Goal: Information Seeking & Learning: Learn about a topic

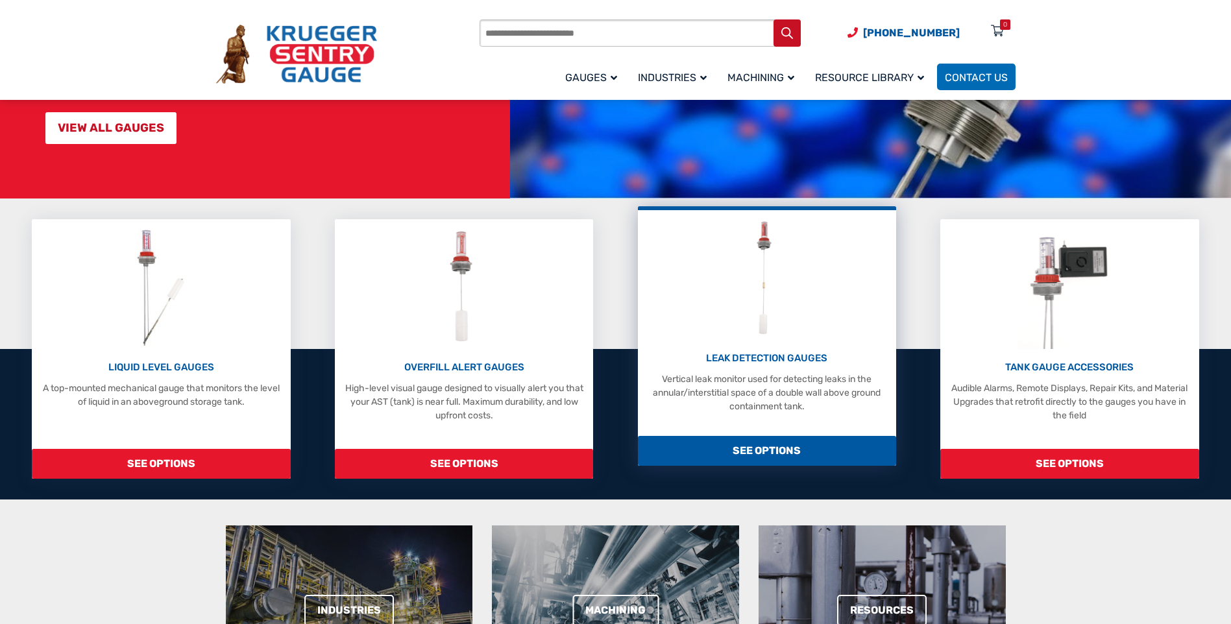
scroll to position [260, 0]
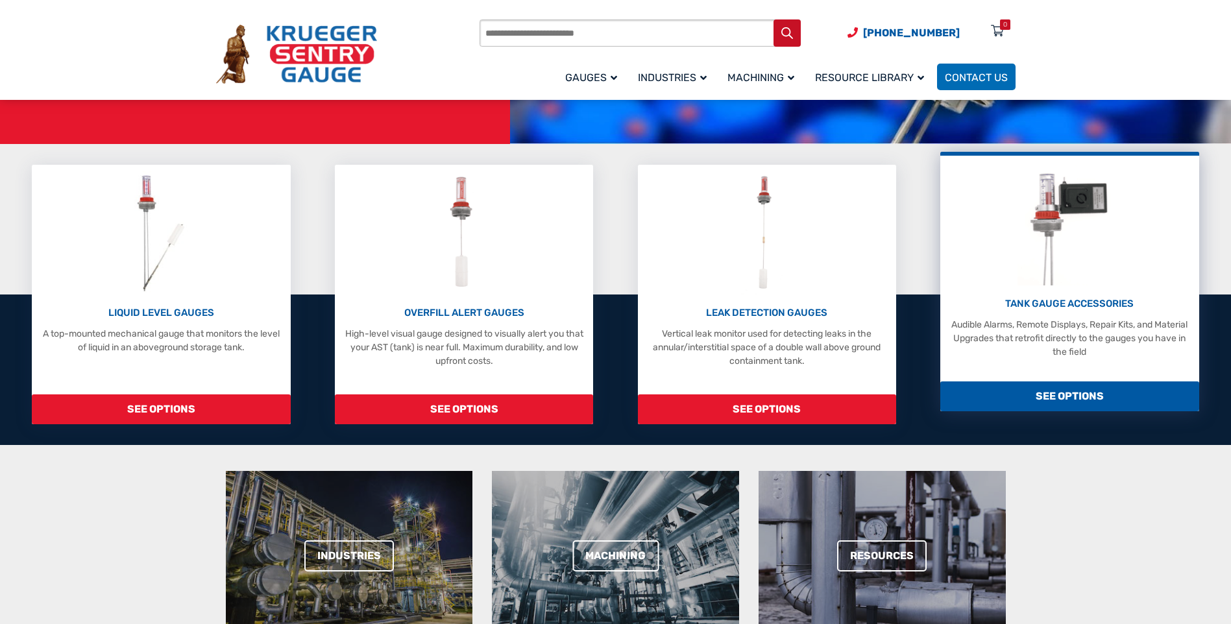
click at [1059, 401] on span "SEE OPTIONS" at bounding box center [1069, 397] width 258 height 30
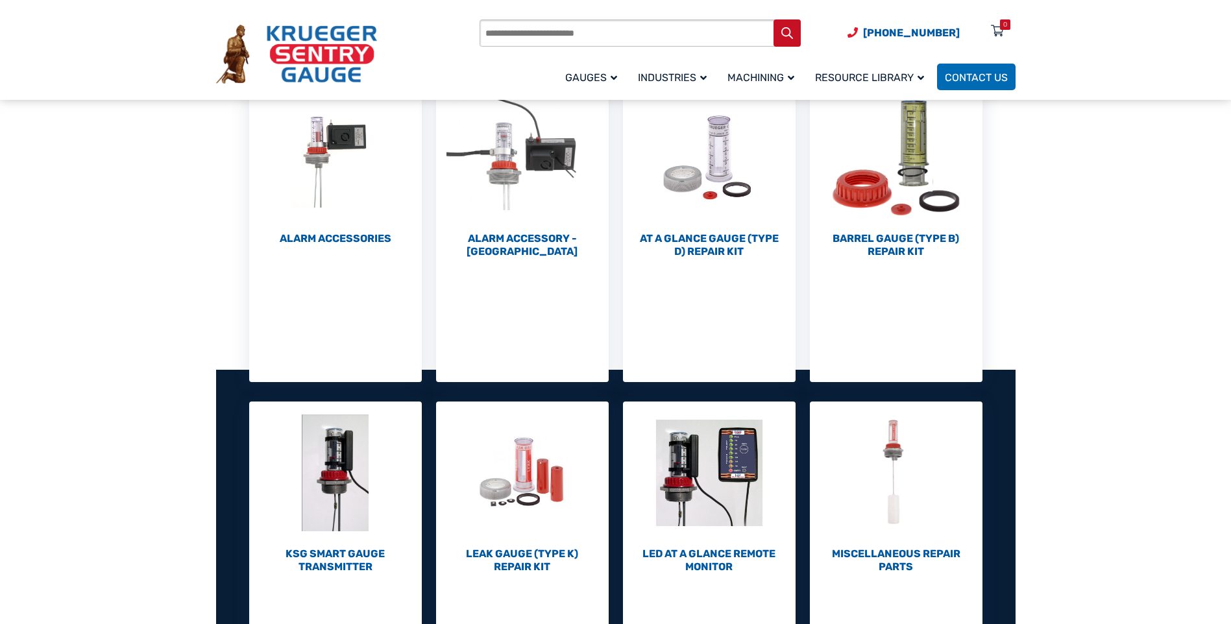
scroll to position [324, 0]
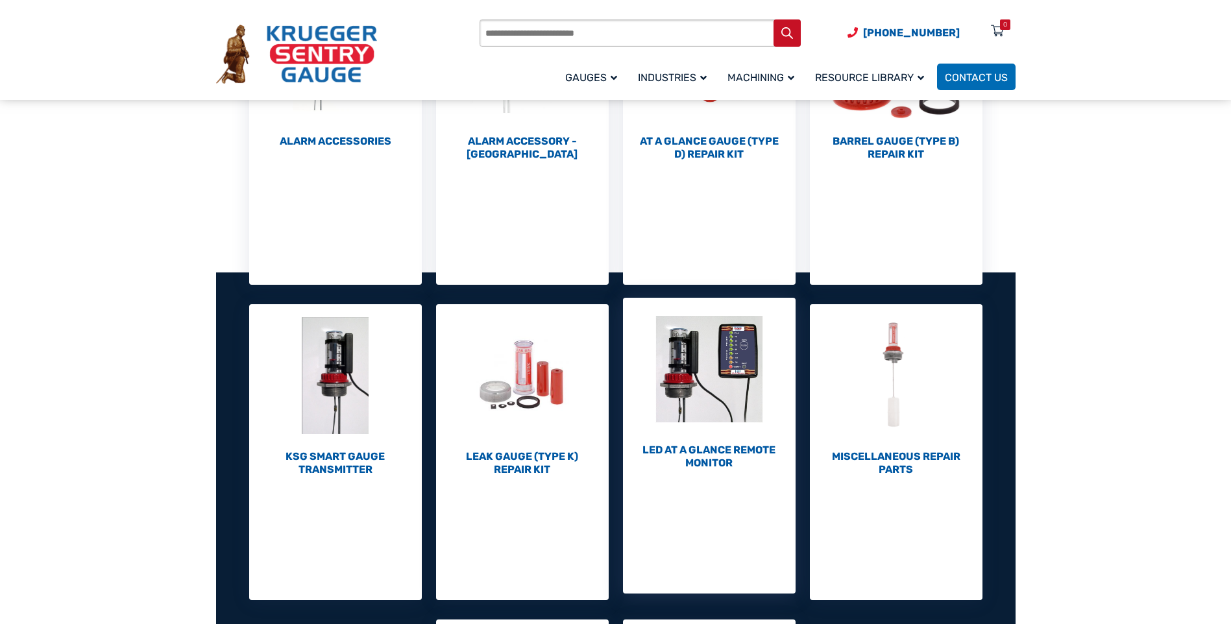
click at [699, 454] on h2 "LED At A Glance Remote Monitor (1)" at bounding box center [709, 457] width 173 height 26
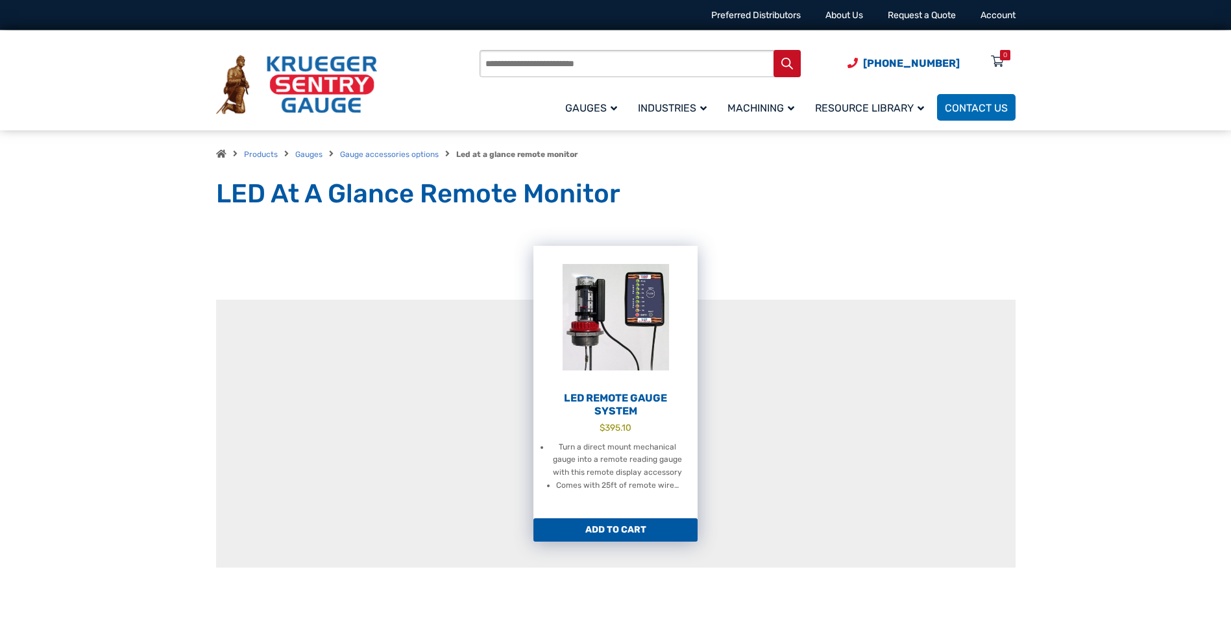
click at [604, 403] on h2 "LED Remote Gauge System" at bounding box center [615, 405] width 164 height 26
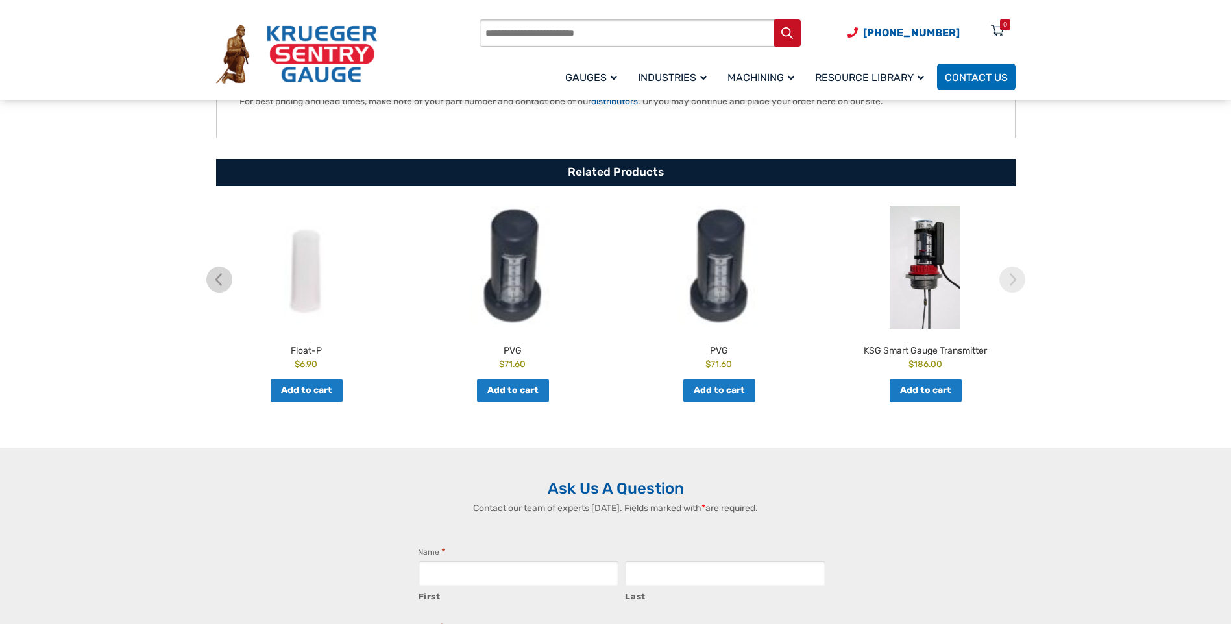
scroll to position [454, 0]
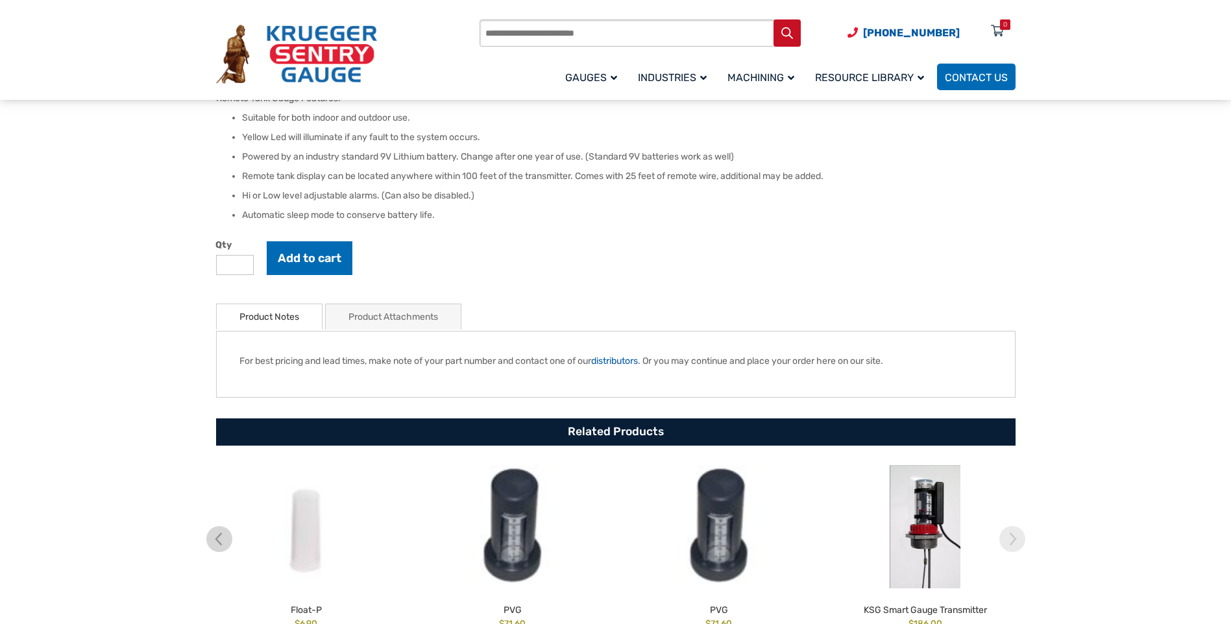
click at [368, 314] on link "Product Attachments" at bounding box center [393, 316] width 90 height 25
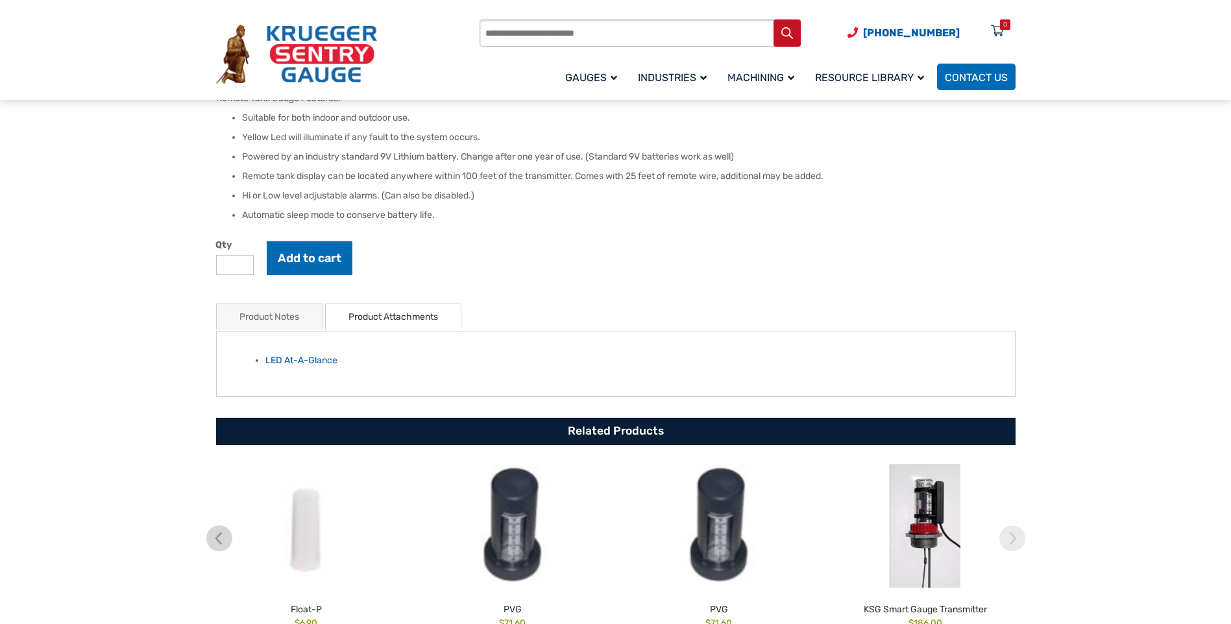
drag, startPoint x: 286, startPoint y: 293, endPoint x: 280, endPoint y: 323, distance: 30.3
click at [284, 297] on div "🔍 LED Remote Gauge System $ 395.10 The new LED At A Glance is a remote display …" at bounding box center [615, 230] width 799 height 873
click at [280, 323] on link "Product Notes" at bounding box center [269, 316] width 60 height 25
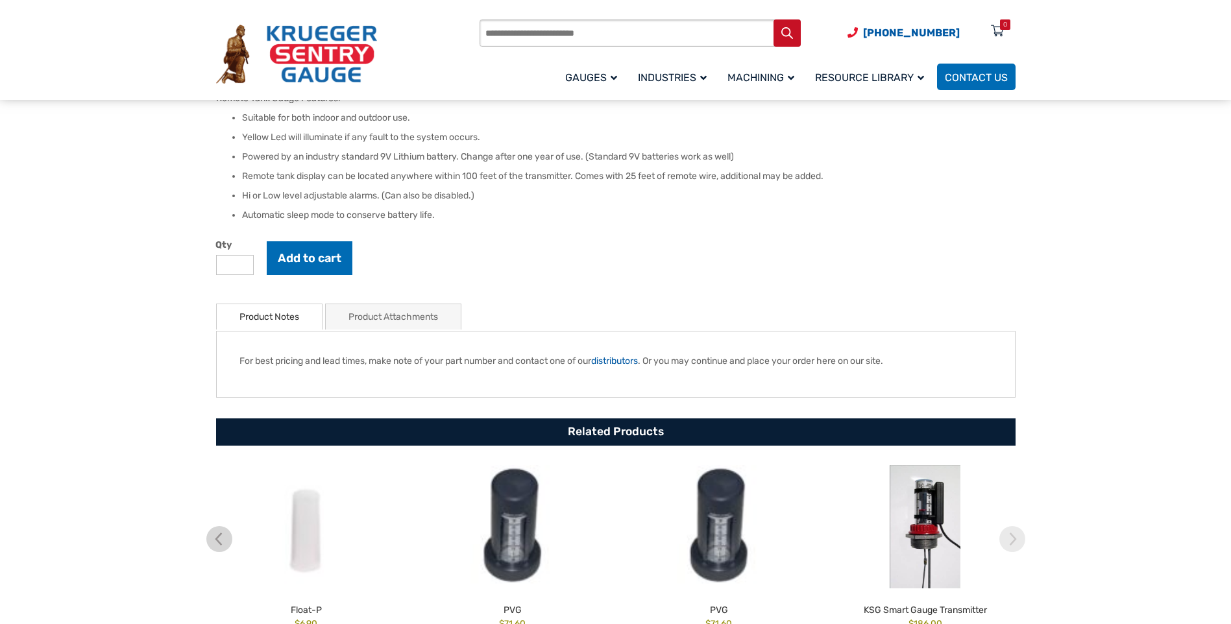
click at [396, 318] on link "Product Attachments" at bounding box center [393, 316] width 90 height 25
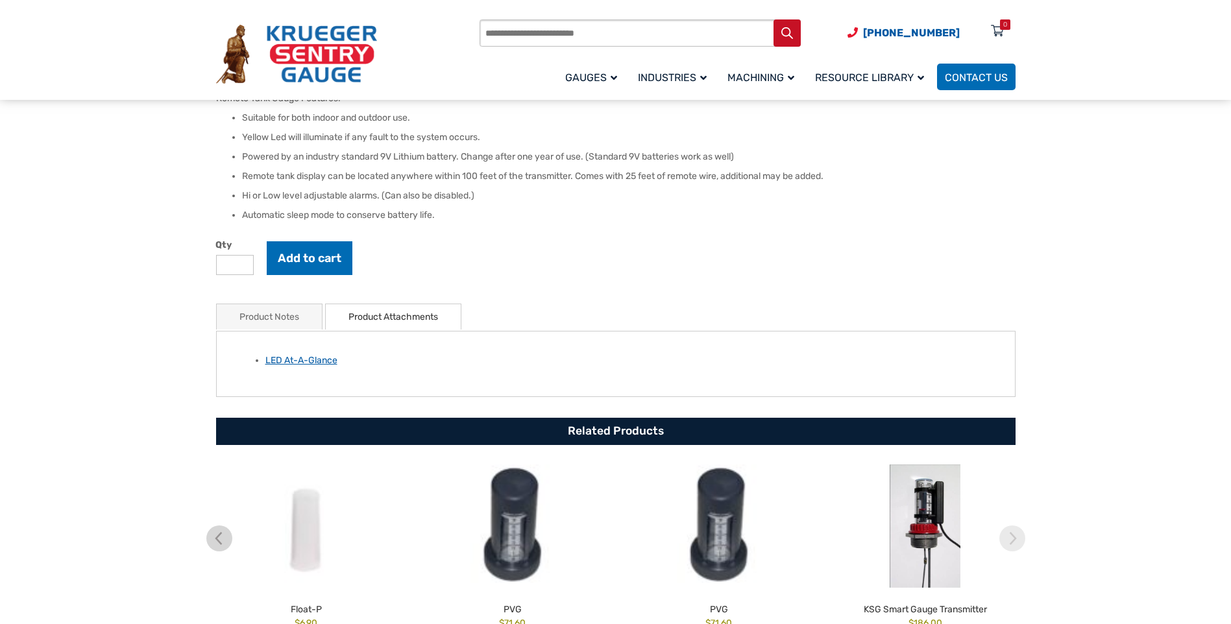
click at [326, 363] on link "LED At-A-Glance" at bounding box center [301, 360] width 72 height 11
